Goal: Task Accomplishment & Management: Use online tool/utility

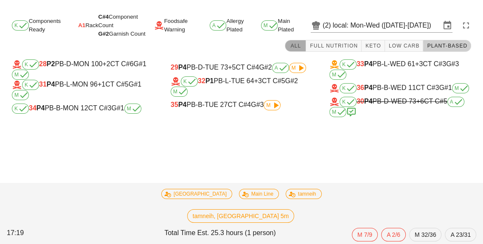
click at [306, 51] on button "All" at bounding box center [295, 46] width 21 height 12
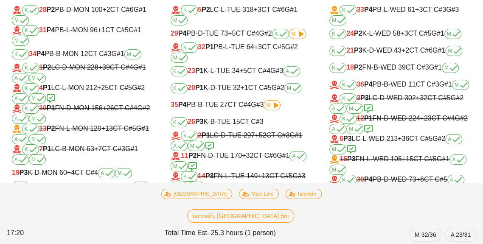
scroll to position [23, 0]
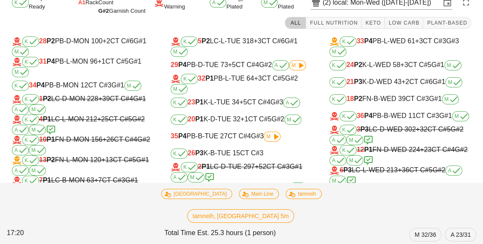
click at [69, 75] on div "K 31 P4 PB-L-MON 96 +1 CT C#5 G#1 M" at bounding box center [83, 67] width 142 height 20
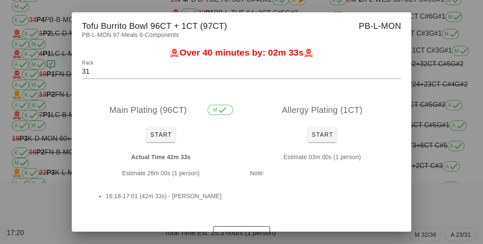
scroll to position [88, 0]
click at [449, 194] on div at bounding box center [241, 122] width 483 height 244
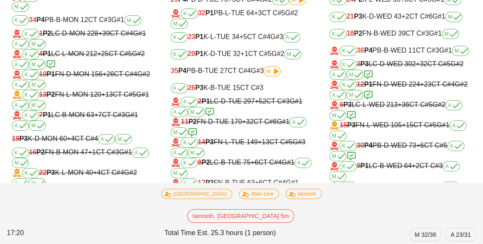
click at [451, 202] on div "K 27 P3 K-B-WED 25 +1 CT C#4 A M" at bounding box center [400, 191] width 142 height 20
click at [444, 202] on div "K 27 P3 K-B-WED 25 +1 CT C#4 A M" at bounding box center [400, 191] width 142 height 20
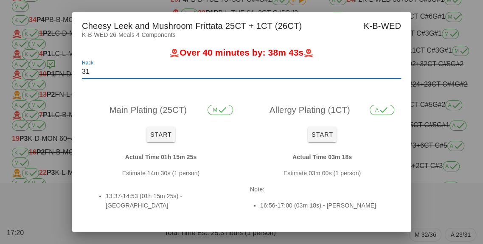
type input "27"
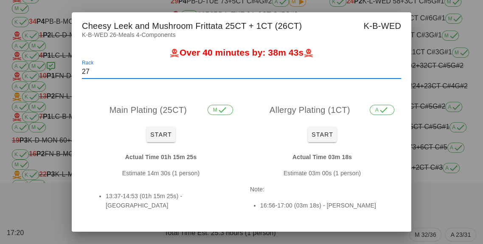
scroll to position [103, 0]
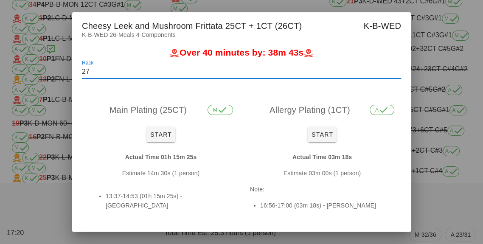
click at [452, 190] on div at bounding box center [241, 122] width 483 height 244
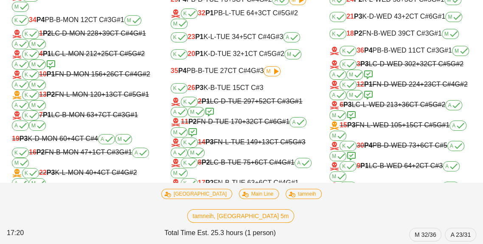
scroll to position [0, 0]
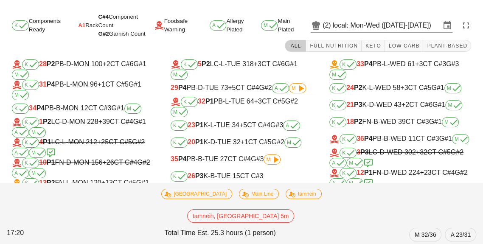
click at [360, 25] on input "local: Mon-Wed (Aug 11-Aug 13)" at bounding box center [386, 26] width 108 height 14
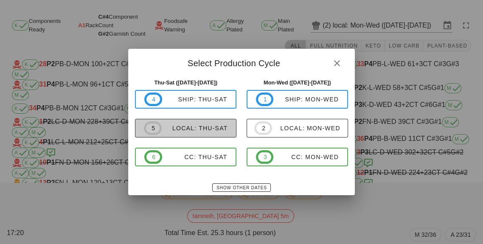
click at [195, 132] on span "5 local: Thu-Sat" at bounding box center [186, 128] width 84 height 14
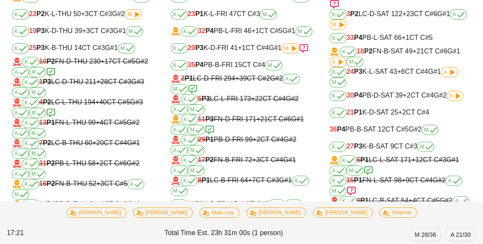
scroll to position [81, 0]
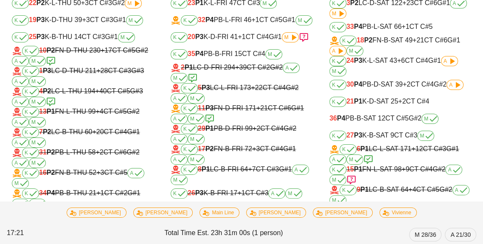
click at [374, 28] on div "K 33 P4 PB-L-SAT 66 +1 CT C#5" at bounding box center [400, 27] width 142 height 10
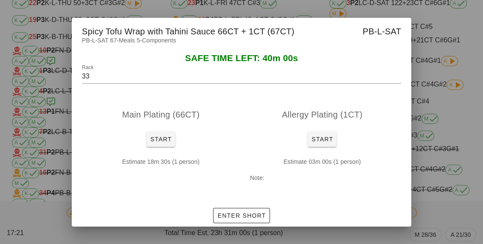
click at [165, 176] on div "Estimate 18m 30s (1 person)" at bounding box center [161, 171] width 158 height 43
click at [159, 142] on span "Start" at bounding box center [161, 139] width 22 height 7
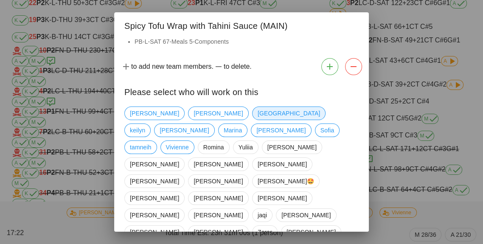
click at [257, 120] on span "[GEOGRAPHIC_DATA]" at bounding box center [288, 113] width 62 height 13
click at [257, 158] on span "Adrian" at bounding box center [281, 164] width 49 height 13
click at [151, 143] on span "tamneih" at bounding box center [141, 147] width 22 height 13
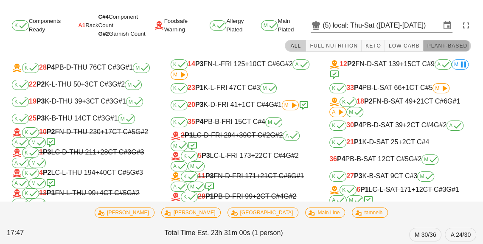
click at [442, 40] on button "Plant-Based" at bounding box center [447, 46] width 48 height 12
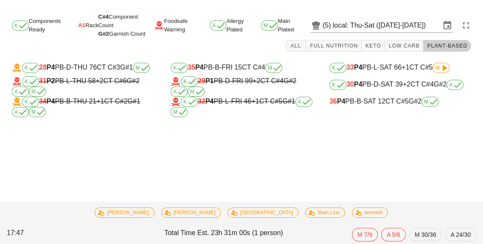
click at [437, 65] on span "M" at bounding box center [441, 67] width 12 height 5
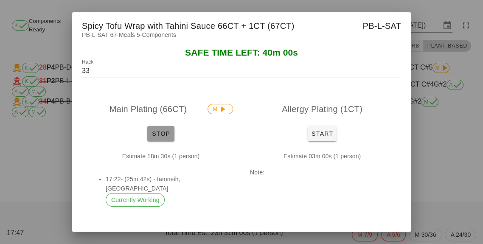
click at [166, 136] on span "Stop" at bounding box center [161, 133] width 20 height 7
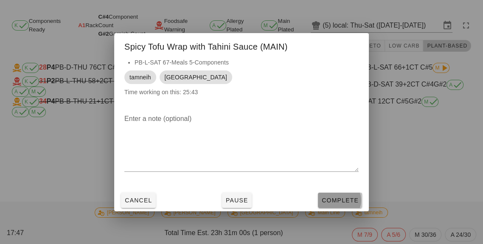
click at [345, 199] on span "Complete" at bounding box center [339, 200] width 37 height 7
